Goal: Information Seeking & Learning: Check status

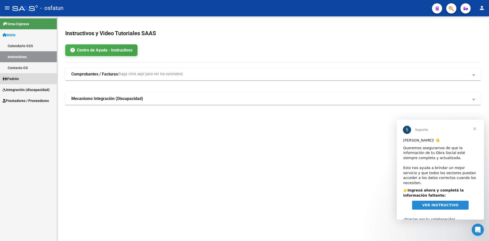
click at [10, 80] on span "Padrón" at bounding box center [11, 79] width 16 height 6
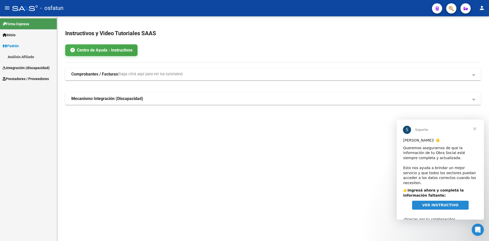
click at [25, 77] on span "Prestadores / Proveedores" at bounding box center [26, 79] width 46 height 6
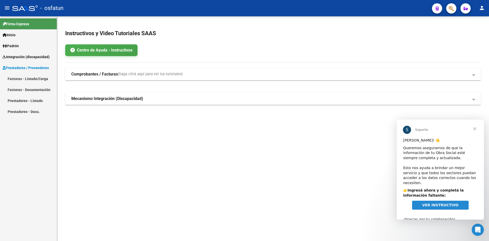
click at [32, 100] on link "Prestadores - Listado" at bounding box center [28, 100] width 57 height 11
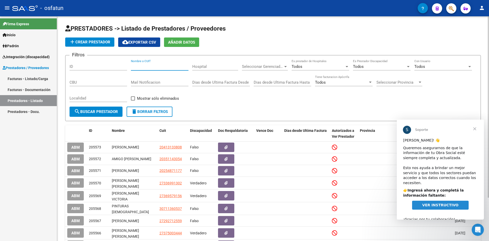
click at [148, 67] on input "Nombre o CUIT" at bounding box center [160, 66] width 58 height 5
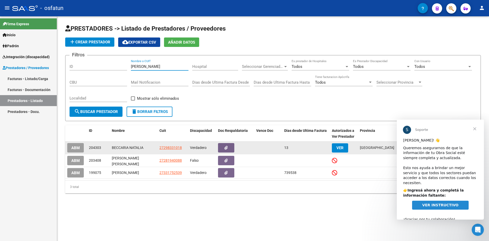
type input "[PERSON_NAME]"
click at [175, 147] on span "27298331018" at bounding box center [170, 147] width 22 height 4
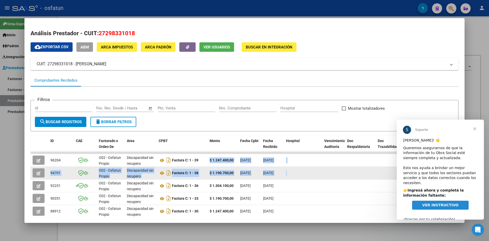
drag, startPoint x: 207, startPoint y: 159, endPoint x: 309, endPoint y: 176, distance: 102.7
click at [309, 175] on datatable-scroller "96204 O02 - Osfatun Propio Discapacidad sin recupero Factura C: 1 - 39 $ 1.247.…" at bounding box center [243, 216] width 424 height 130
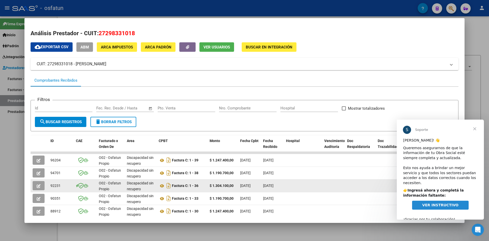
click at [307, 186] on div at bounding box center [303, 186] width 34 height 6
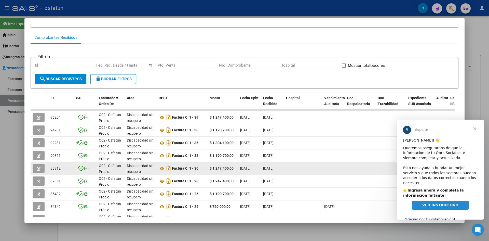
scroll to position [51, 0]
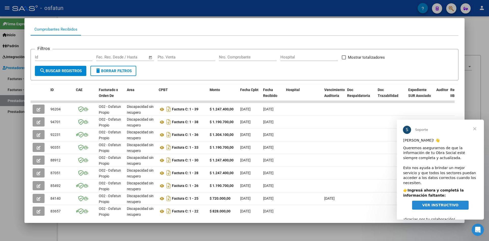
click at [475, 128] on span "Cerrar" at bounding box center [474, 128] width 18 height 18
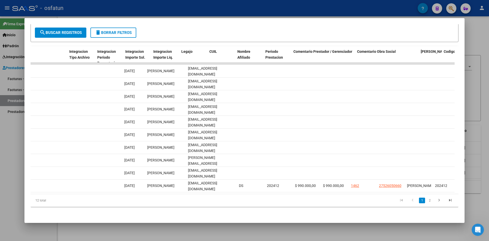
scroll to position [0, 0]
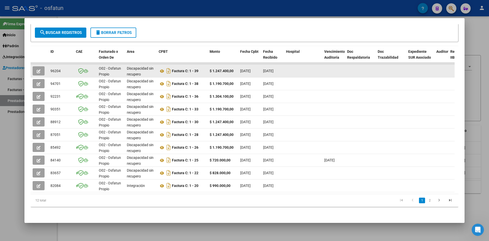
click at [41, 66] on button "button" at bounding box center [39, 70] width 12 height 9
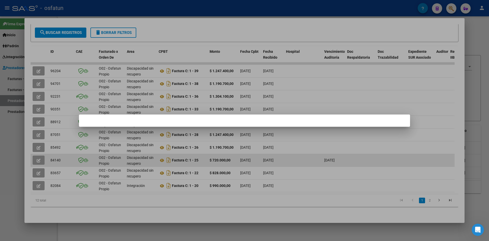
drag, startPoint x: 104, startPoint y: 161, endPoint x: 110, endPoint y: 152, distance: 10.2
click at [105, 161] on div at bounding box center [244, 120] width 489 height 241
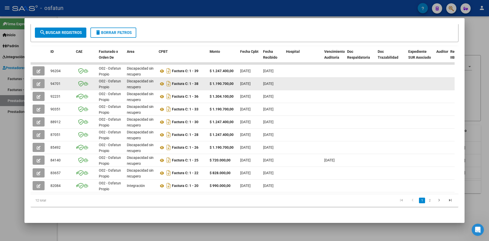
click at [37, 81] on span "button" at bounding box center [39, 83] width 4 height 5
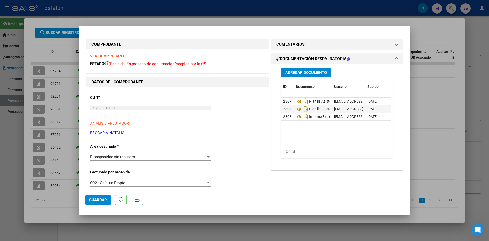
click at [433, 55] on div at bounding box center [244, 120] width 489 height 241
type input "$ 0,00"
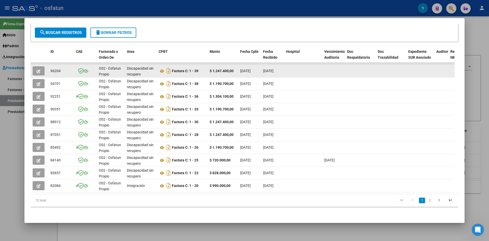
click at [36, 70] on button "button" at bounding box center [39, 70] width 12 height 9
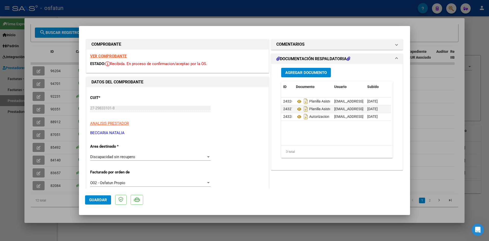
click at [441, 64] on div at bounding box center [244, 120] width 489 height 241
type input "$ 0,00"
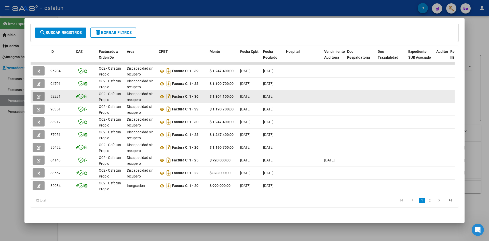
click at [36, 93] on button "button" at bounding box center [39, 96] width 12 height 9
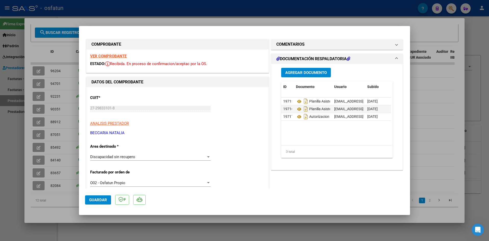
click at [430, 71] on div at bounding box center [244, 120] width 489 height 241
type input "$ 0,00"
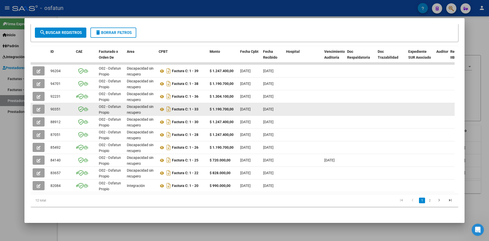
click at [35, 105] on button "button" at bounding box center [39, 108] width 12 height 9
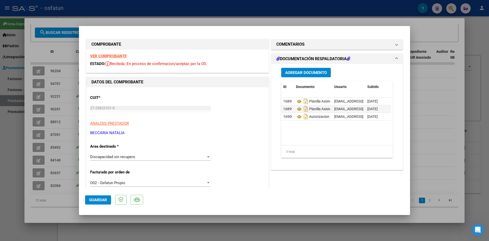
click at [427, 86] on div at bounding box center [244, 120] width 489 height 241
type input "$ 0,00"
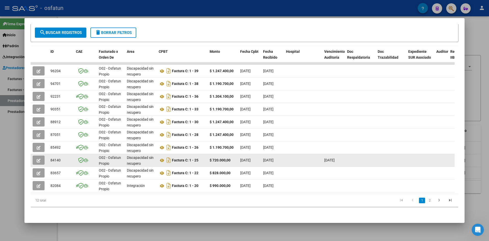
click at [39, 158] on icon "button" at bounding box center [39, 160] width 4 height 4
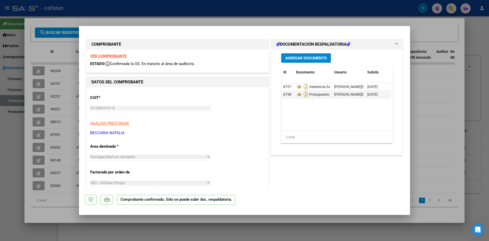
click at [428, 88] on div at bounding box center [244, 120] width 489 height 241
type input "$ 0,00"
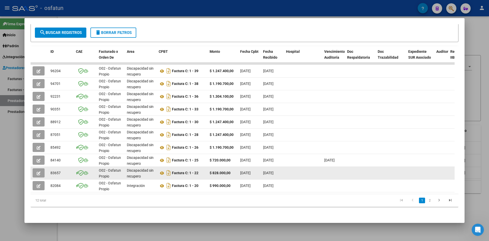
click at [37, 171] on icon "button" at bounding box center [39, 173] width 4 height 4
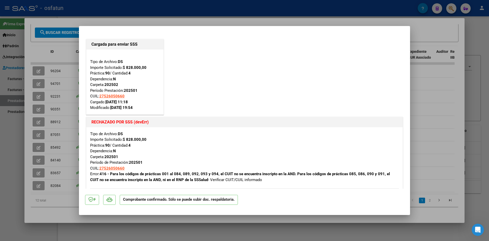
click at [437, 118] on div at bounding box center [244, 120] width 489 height 241
type input "$ 0,00"
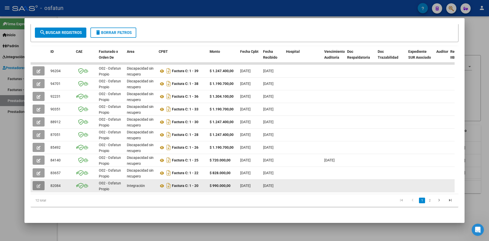
click at [35, 182] on button "button" at bounding box center [39, 185] width 12 height 9
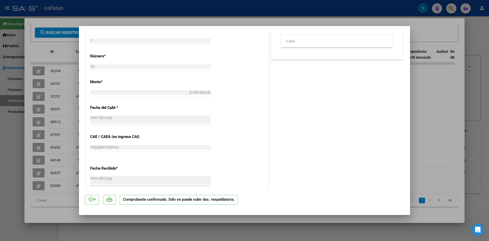
scroll to position [376, 0]
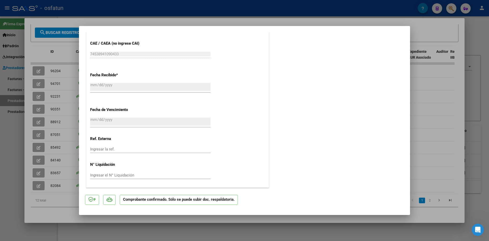
click at [429, 105] on div at bounding box center [244, 120] width 489 height 241
type input "$ 0,00"
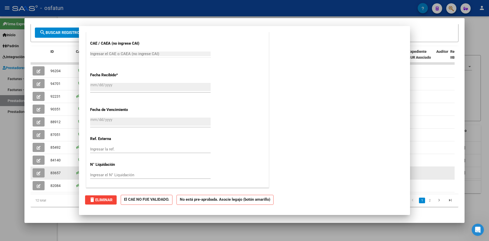
scroll to position [0, 0]
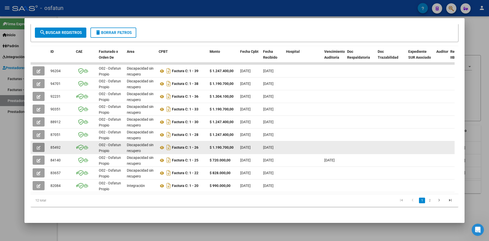
click at [40, 143] on button "button" at bounding box center [39, 147] width 12 height 9
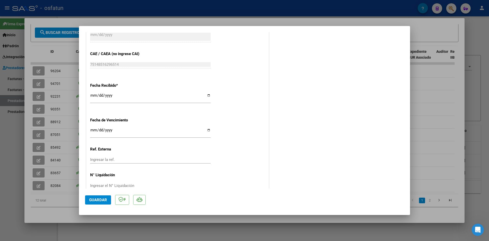
scroll to position [286, 0]
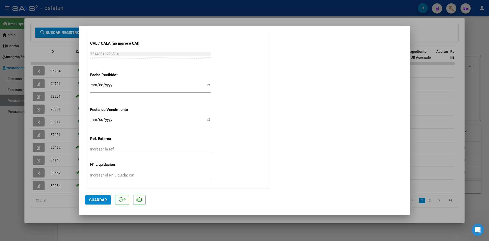
click at [439, 135] on div at bounding box center [244, 120] width 489 height 241
type input "$ 0,00"
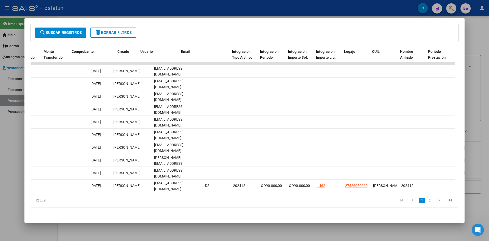
scroll to position [0, 551]
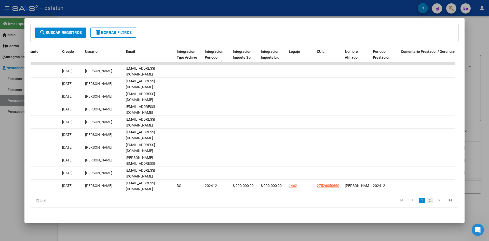
click at [427, 201] on link "2" at bounding box center [429, 200] width 6 height 6
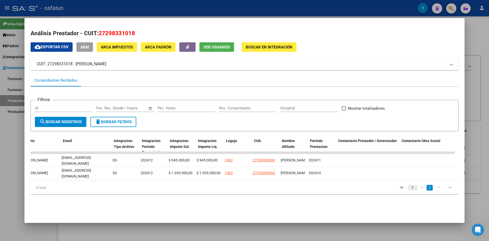
scroll to position [0, 619]
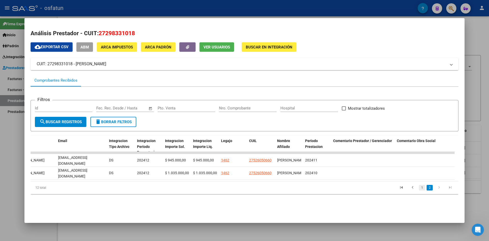
click at [422, 190] on link "1" at bounding box center [422, 188] width 6 height 6
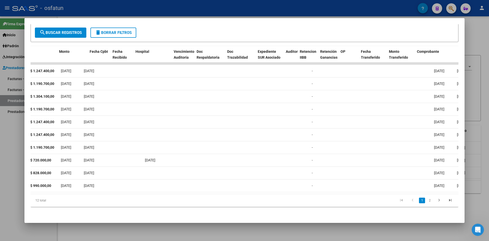
scroll to position [0, 0]
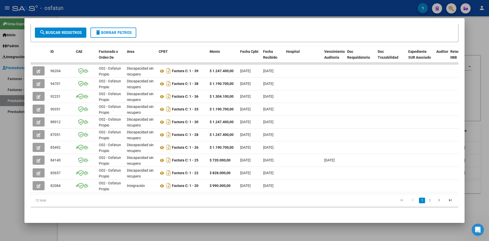
click at [313, 32] on form "Filtros Id Fecha inicio – Fecha fin Fec. Rec. Desde / Hasta Pto. Venta Nro. Com…" at bounding box center [245, 26] width 428 height 31
click at [12, 175] on div at bounding box center [244, 120] width 489 height 241
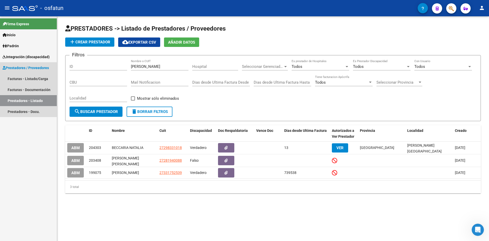
click at [21, 64] on link "Prestadores / Proveedores" at bounding box center [28, 67] width 57 height 11
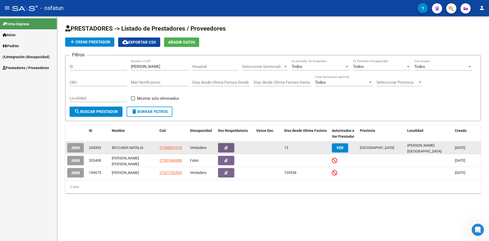
drag, startPoint x: 290, startPoint y: 146, endPoint x: 271, endPoint y: 147, distance: 18.9
click at [271, 147] on div "ABM 204303 [PERSON_NAME] 27298331018 Verdadero 13 VER [GEOGRAPHIC_DATA][PERSON_…" at bounding box center [272, 147] width 415 height 13
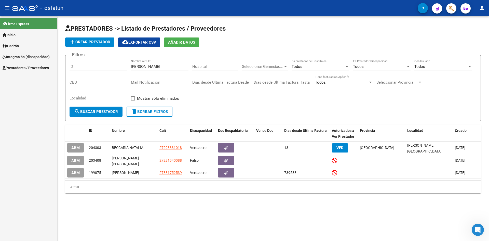
click at [259, 209] on mat-sidenav-content "PRESTADORES -> Listado de Prestadores / Proveedores add Crear Prestador cloud_d…" at bounding box center [273, 128] width 432 height 224
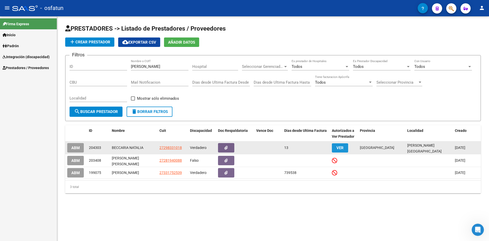
click at [338, 146] on span "VER" at bounding box center [339, 147] width 7 height 5
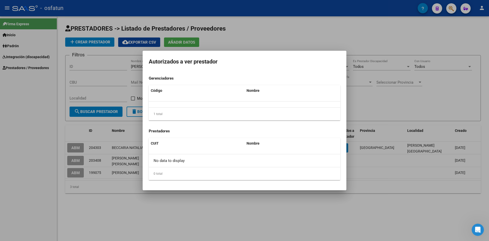
click at [398, 103] on div at bounding box center [244, 120] width 489 height 241
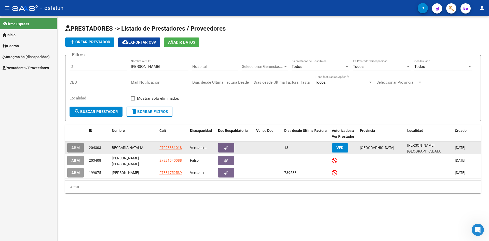
click at [74, 145] on span "ABM" at bounding box center [75, 147] width 8 height 5
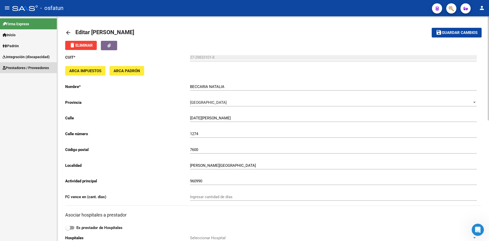
click at [19, 67] on span "Prestadores / Proveedores" at bounding box center [26, 68] width 46 height 6
click at [18, 77] on link "Facturas - Listado/Carga" at bounding box center [28, 78] width 57 height 11
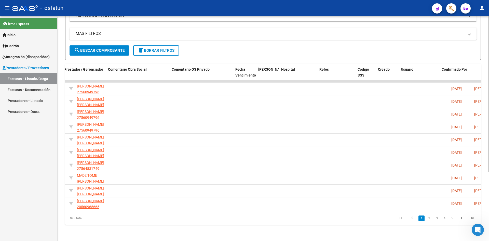
scroll to position [0, 884]
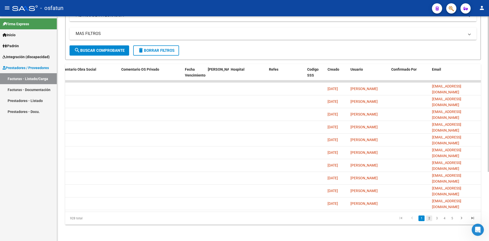
click at [428, 218] on link "2" at bounding box center [429, 218] width 6 height 6
click at [436, 219] on link "3" at bounding box center [436, 218] width 6 height 6
click at [444, 218] on link "4" at bounding box center [444, 218] width 6 height 6
click at [443, 219] on link "5" at bounding box center [444, 218] width 6 height 6
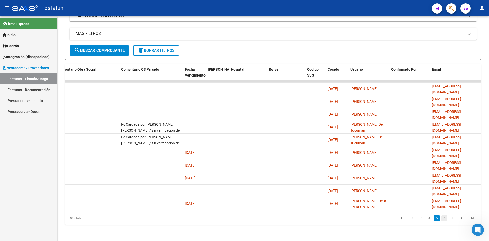
click at [444, 218] on link "6" at bounding box center [444, 218] width 6 height 6
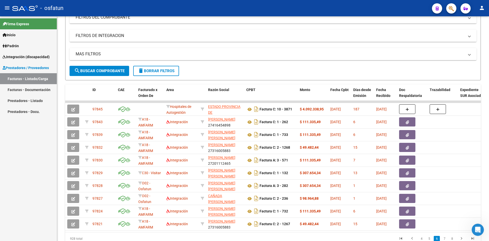
scroll to position [0, 0]
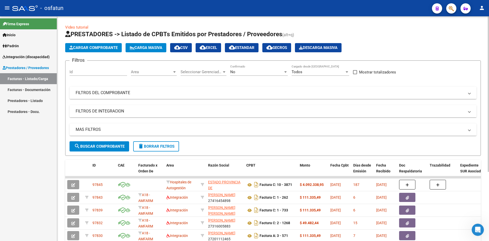
click at [87, 111] on mat-panel-title "FILTROS DE INTEGRACION" at bounding box center [270, 111] width 388 height 6
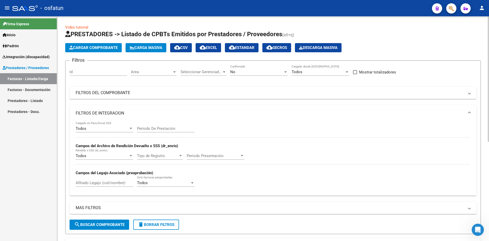
click at [88, 110] on mat-expansion-panel-header "FILTROS DE INTEGRACION" at bounding box center [272, 113] width 407 height 16
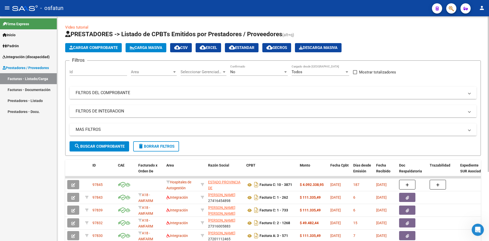
click at [90, 94] on mat-panel-title "FILTROS DEL COMPROBANTE" at bounding box center [270, 93] width 388 height 6
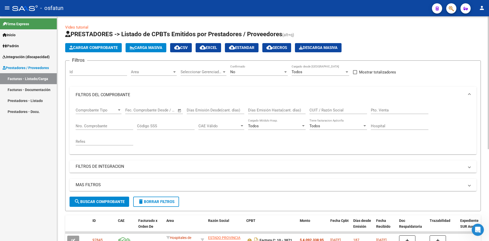
click at [90, 91] on mat-expansion-panel-header "FILTROS DEL COMPROBANTE" at bounding box center [272, 95] width 407 height 16
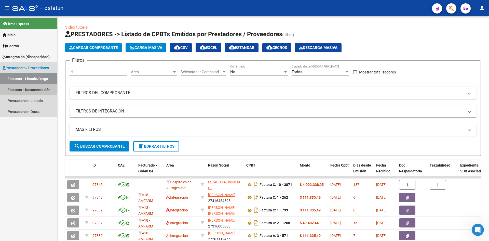
click at [36, 91] on link "Facturas - Documentación" at bounding box center [28, 89] width 57 height 11
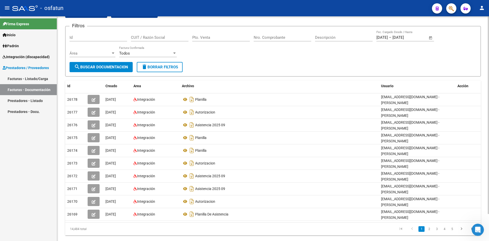
scroll to position [31, 0]
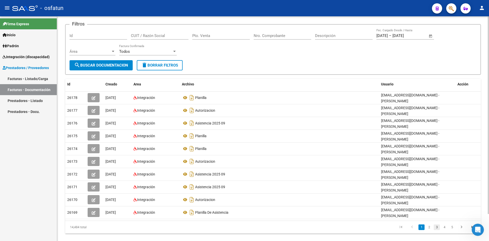
click at [435, 224] on link "3" at bounding box center [436, 227] width 6 height 6
click at [445, 224] on link "4" at bounding box center [444, 227] width 6 height 6
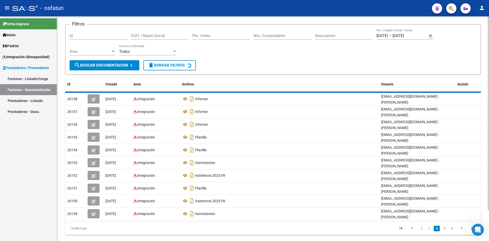
scroll to position [28, 0]
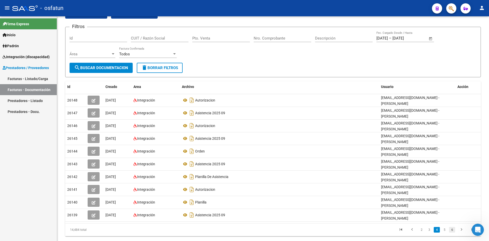
click at [454, 227] on link "6" at bounding box center [452, 230] width 6 height 6
click at [452, 228] on link "8" at bounding box center [452, 230] width 6 height 6
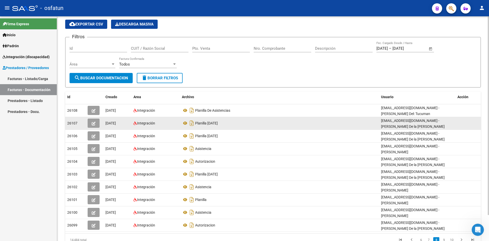
scroll to position [0, 0]
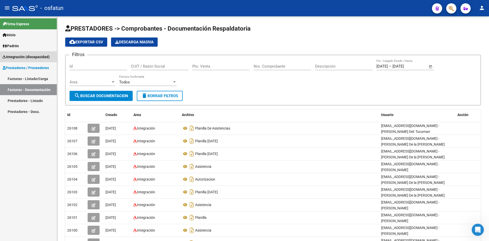
click at [28, 53] on link "Integración (discapacidad)" at bounding box center [28, 56] width 57 height 11
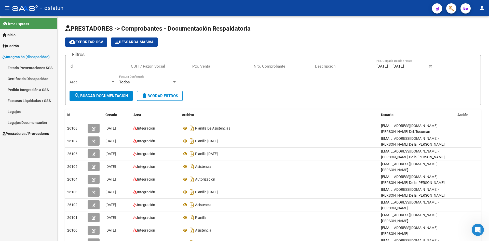
click at [20, 112] on link "Legajos" at bounding box center [28, 111] width 57 height 11
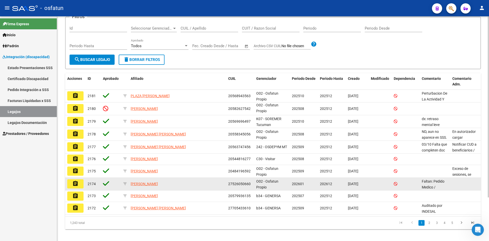
scroll to position [54, 0]
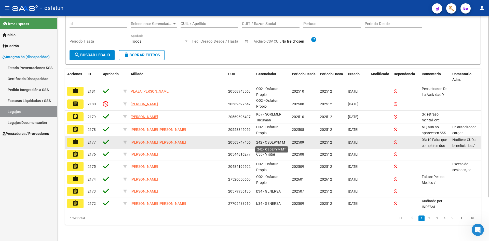
drag, startPoint x: 258, startPoint y: 143, endPoint x: 309, endPoint y: 143, distance: 50.9
click at [303, 143] on div "assignment 2177 [PERSON_NAME] [PERSON_NAME] 20563747456 242 - OSDEPYM MT 202509…" at bounding box center [272, 142] width 415 height 13
click at [323, 145] on div "202512" at bounding box center [332, 142] width 24 height 6
click at [163, 143] on span "[PERSON_NAME] [PERSON_NAME]" at bounding box center [158, 142] width 55 height 4
type textarea "20563747456"
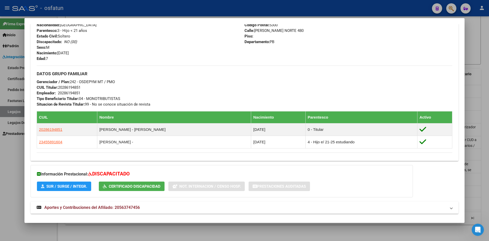
scroll to position [167, 0]
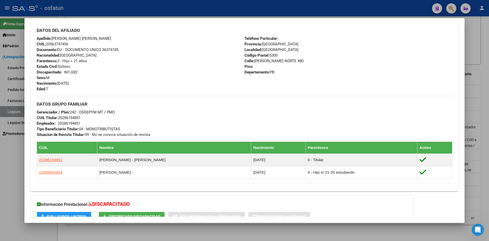
click at [4, 159] on div at bounding box center [244, 120] width 489 height 241
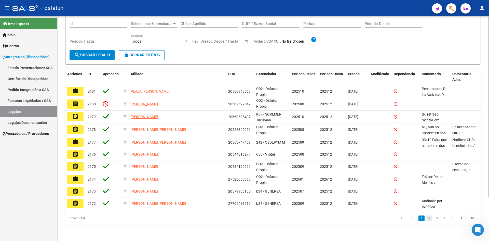
click at [427, 218] on link "2" at bounding box center [429, 218] width 6 height 6
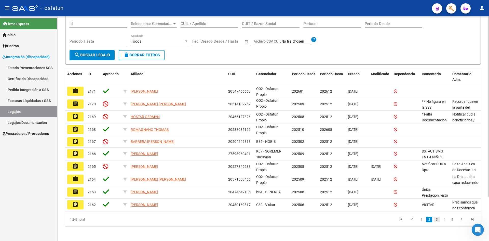
click at [438, 219] on link "3" at bounding box center [436, 219] width 6 height 6
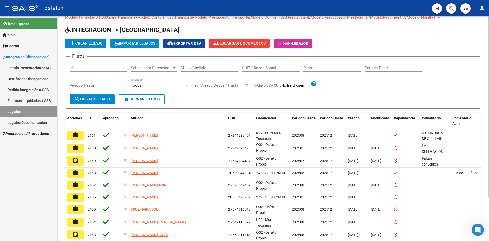
scroll to position [0, 0]
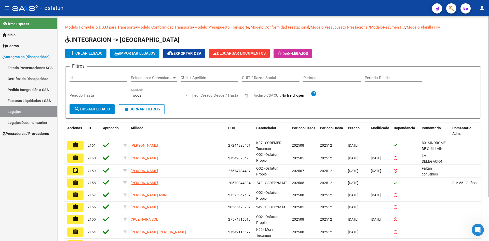
click at [16, 35] on span "Inicio" at bounding box center [9, 35] width 13 height 6
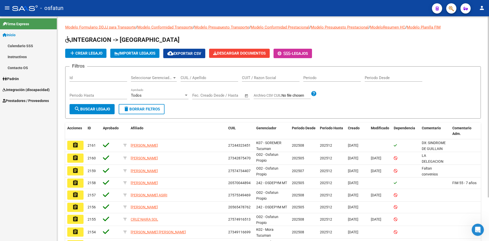
click at [18, 77] on span "Padrón" at bounding box center [11, 79] width 16 height 6
click at [19, 55] on link "Análisis Afiliado" at bounding box center [28, 56] width 57 height 11
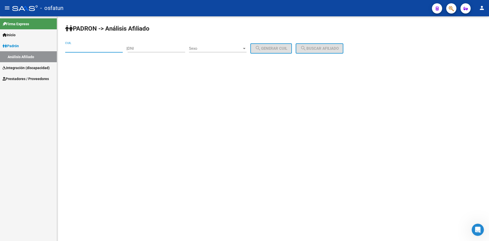
paste input "20-24383498-9"
type input "20-24383498-9"
click at [330, 48] on span "search Buscar afiliado" at bounding box center [319, 48] width 38 height 5
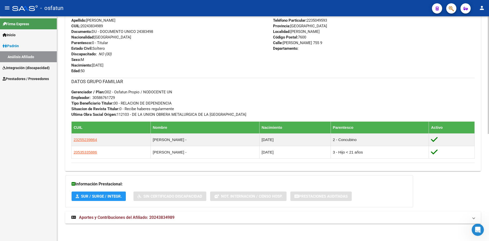
scroll to position [204, 0]
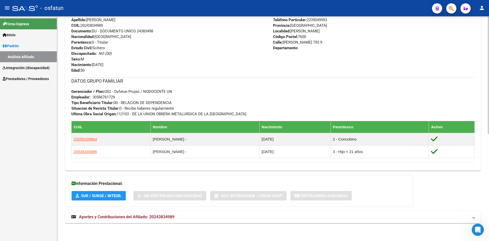
click at [95, 196] on span "SUR / SURGE / INTEGR." at bounding box center [101, 195] width 41 height 5
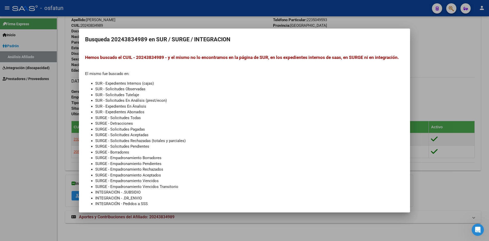
click at [20, 145] on div at bounding box center [244, 120] width 489 height 241
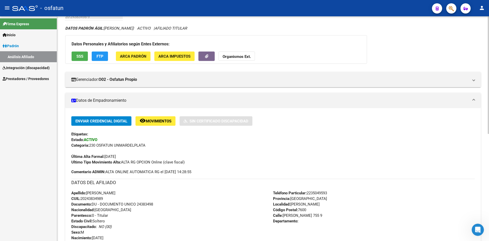
scroll to position [1, 0]
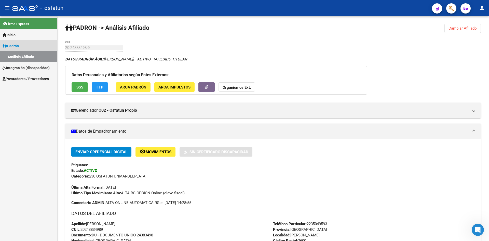
click at [14, 45] on span "Padrón" at bounding box center [11, 46] width 16 height 6
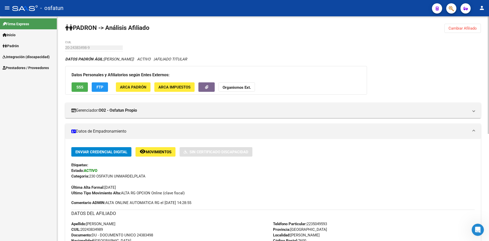
scroll to position [0, 0]
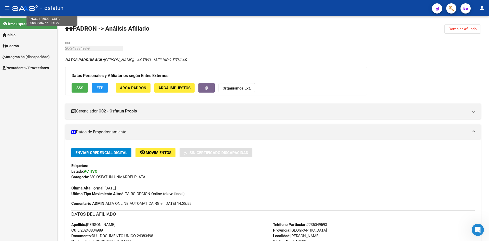
click at [51, 9] on span "- osfatun" at bounding box center [51, 8] width 23 height 11
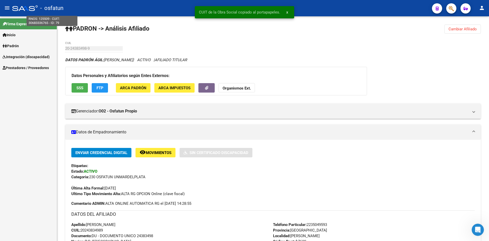
click at [55, 9] on span "- osfatun" at bounding box center [51, 8] width 23 height 11
type textarea "125509"
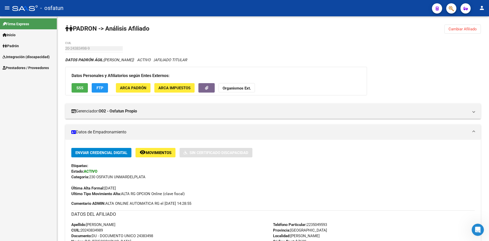
click at [10, 37] on span "Inicio" at bounding box center [9, 35] width 13 height 6
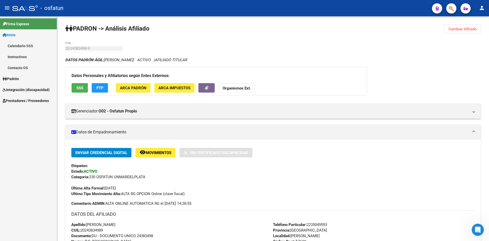
click at [12, 33] on span "Inicio" at bounding box center [9, 35] width 13 height 6
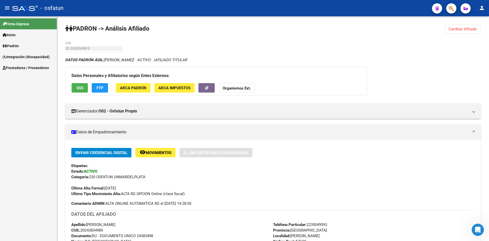
click at [16, 32] on span "Inicio" at bounding box center [9, 35] width 13 height 6
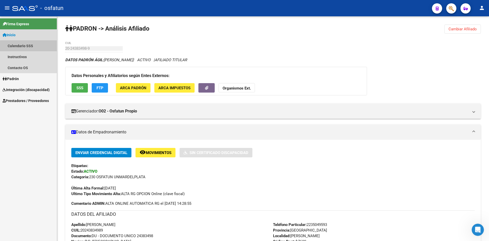
click at [30, 46] on link "Calendario SSS" at bounding box center [28, 45] width 57 height 11
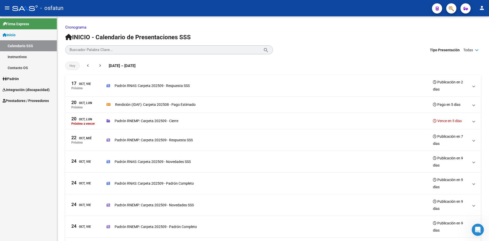
click at [24, 67] on link "Contacto OS" at bounding box center [28, 67] width 57 height 11
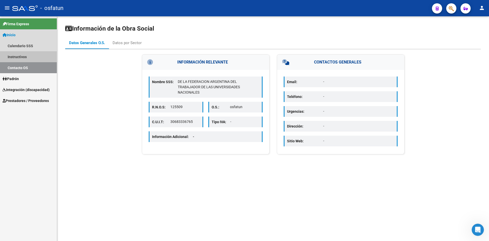
click at [20, 58] on link "Instructivos" at bounding box center [28, 56] width 57 height 11
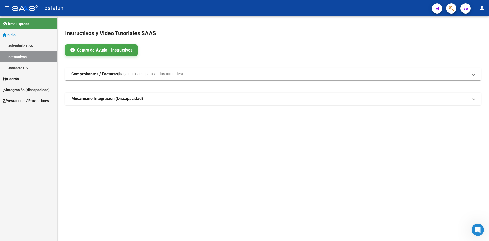
click at [108, 75] on strong "Comprobantes / Facturas" at bounding box center [94, 74] width 47 height 6
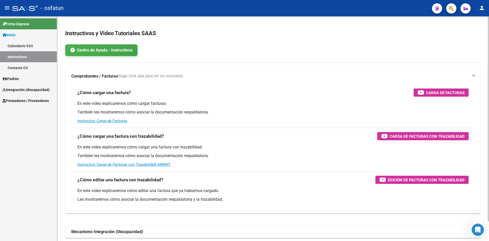
click at [88, 72] on mat-expansion-panel-header "Comprobantes / Facturas (haga click aquí para ver los tutoriales)" at bounding box center [272, 76] width 415 height 16
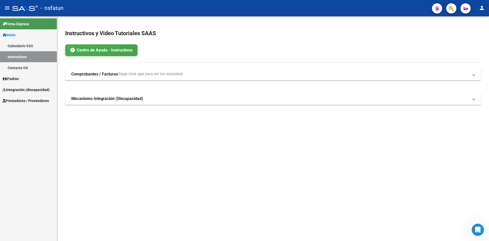
click at [98, 99] on strong "Mecanismo Integración (Discapacidad)" at bounding box center [107, 99] width 72 height 6
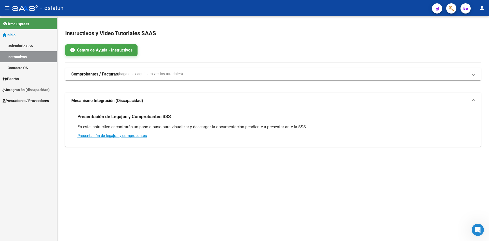
click at [96, 99] on strong "Mecanismo Integración (Discapacidad)" at bounding box center [107, 101] width 72 height 6
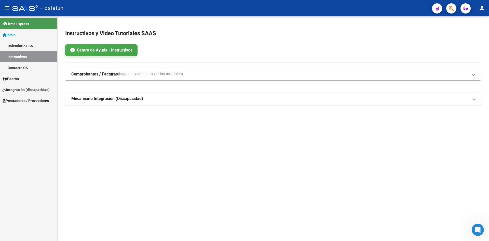
click at [14, 35] on span "Inicio" at bounding box center [9, 35] width 13 height 6
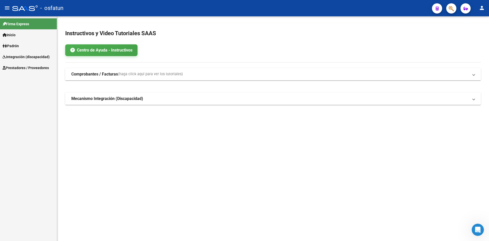
click at [19, 48] on span "Padrón" at bounding box center [11, 46] width 16 height 6
click at [15, 57] on link "Análisis Afiliado" at bounding box center [28, 56] width 57 height 11
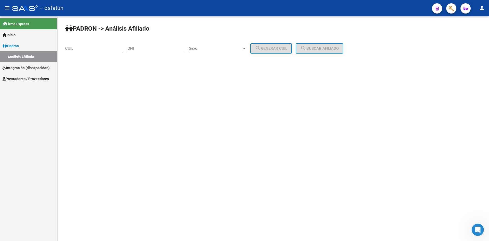
click at [151, 50] on input "DNI" at bounding box center [157, 48] width 58 height 5
type input "35898857"
click at [215, 49] on span "Sexo" at bounding box center [215, 48] width 53 height 5
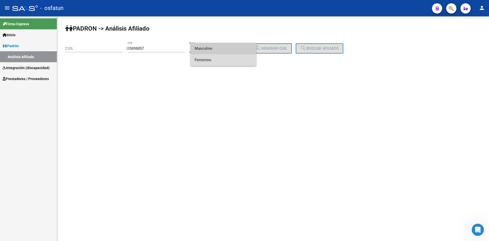
click at [207, 59] on span "Femenino" at bounding box center [223, 59] width 58 height 11
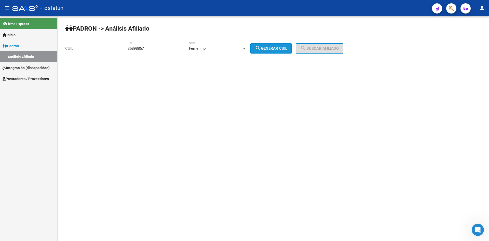
click at [279, 49] on span "search Generar CUIL" at bounding box center [271, 48] width 32 height 5
type input "27-35898857-7"
click at [336, 48] on span "search Buscar afiliado" at bounding box center [319, 48] width 38 height 5
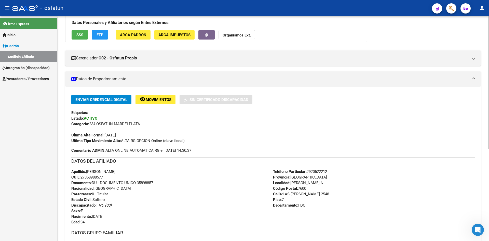
scroll to position [27, 0]
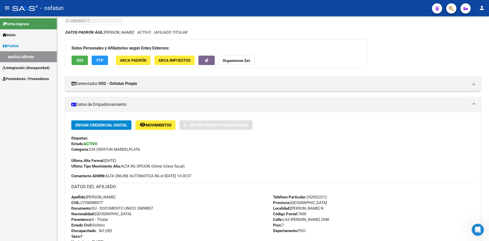
click at [15, 33] on span "Inicio" at bounding box center [9, 35] width 13 height 6
